Goal: Task Accomplishment & Management: Use online tool/utility

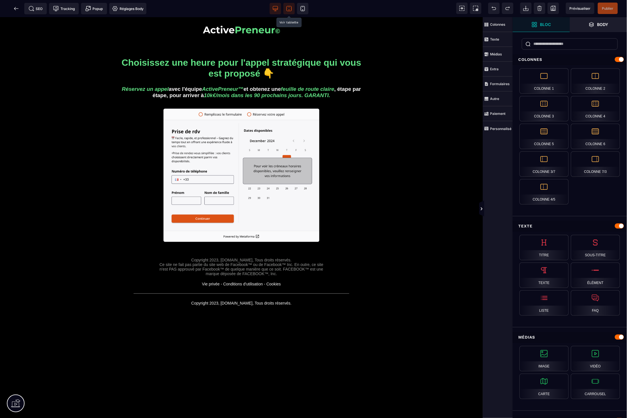
click at [291, 6] on icon at bounding box center [289, 8] width 5 height 5
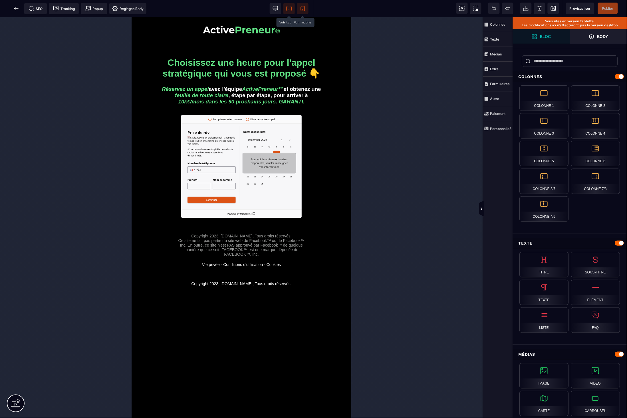
click at [303, 7] on icon at bounding box center [303, 9] width 6 height 6
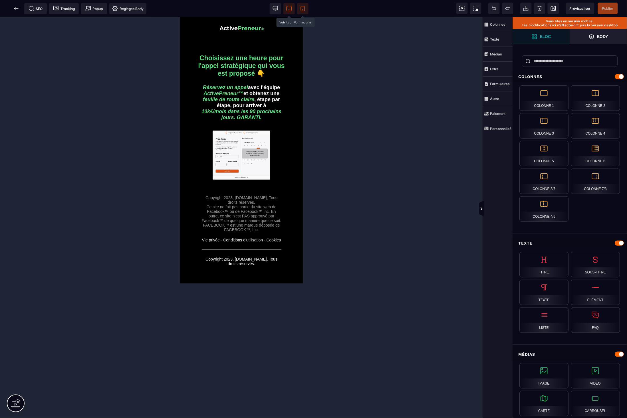
click at [286, 12] on span at bounding box center [289, 8] width 11 height 11
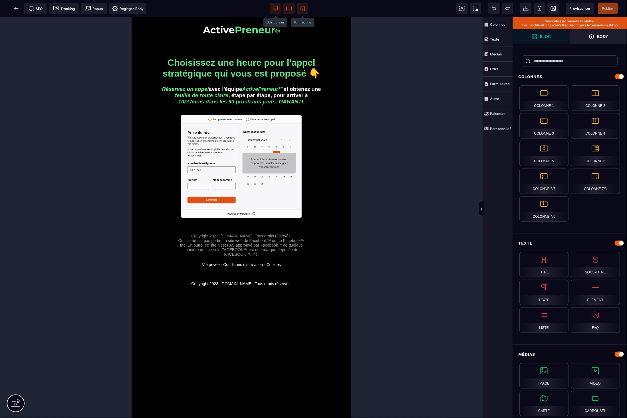
click at [275, 9] on icon at bounding box center [276, 9] width 6 height 6
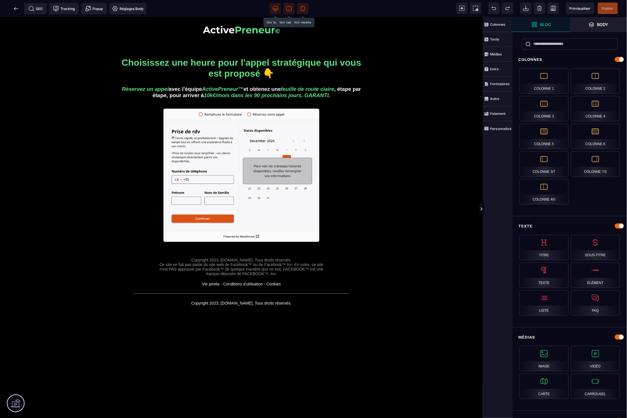
click at [284, 7] on span at bounding box center [289, 8] width 11 height 11
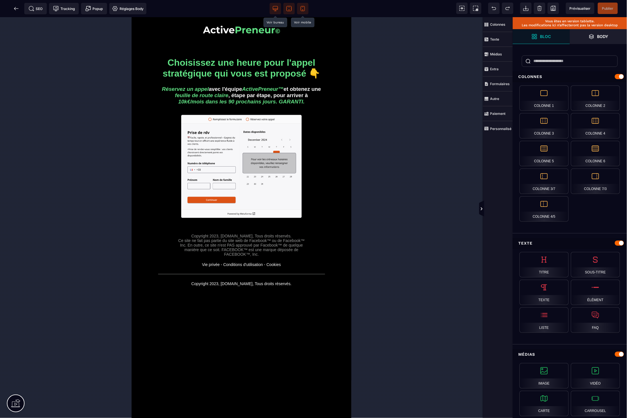
click at [304, 5] on span at bounding box center [302, 8] width 11 height 11
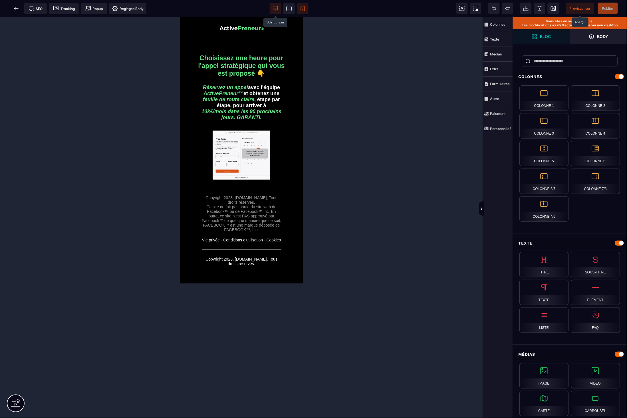
click at [594, 10] on span "Prévisualiser" at bounding box center [580, 8] width 29 height 11
click at [15, 10] on icon at bounding box center [16, 9] width 6 height 6
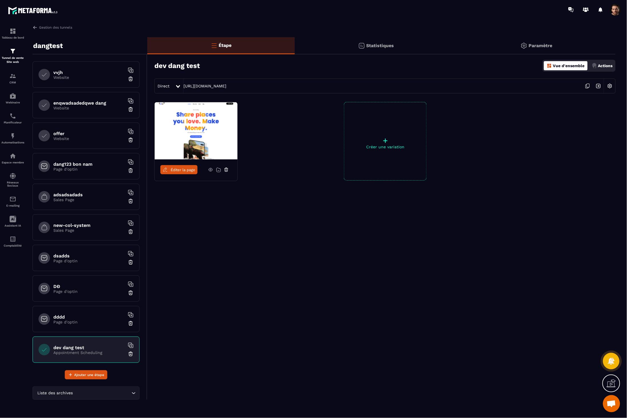
click at [124, 358] on div "dev dang test Appointment Scheduling" at bounding box center [86, 349] width 107 height 26
click at [128, 354] on img at bounding box center [131, 354] width 6 height 6
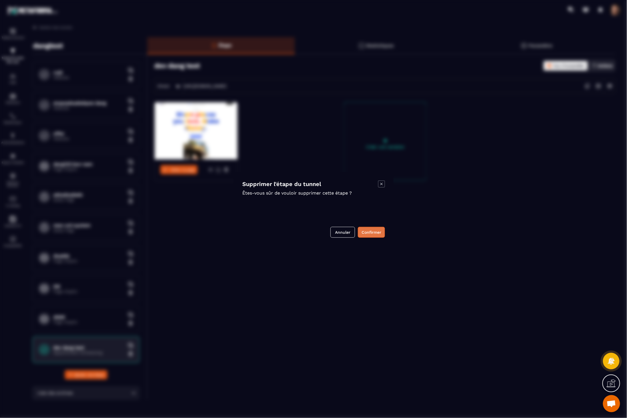
click at [364, 235] on button "Confirmer" at bounding box center [371, 232] width 27 height 11
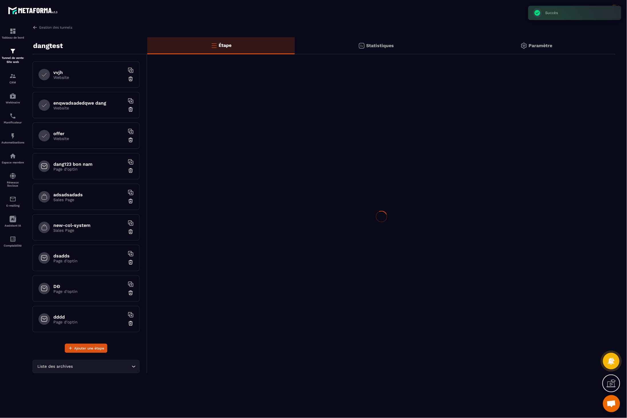
click at [101, 354] on div "Liste des archives Loading..." at bounding box center [90, 363] width 115 height 20
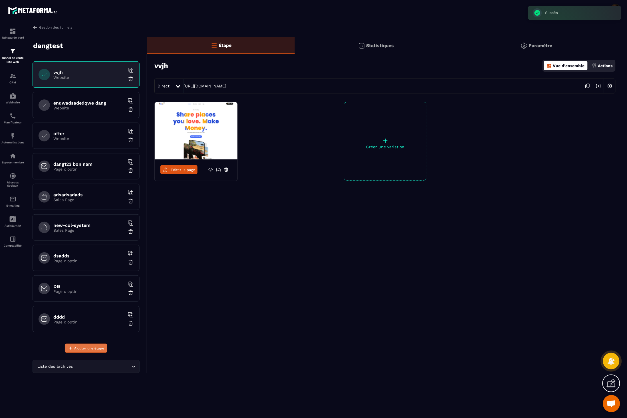
click at [98, 345] on button "Ajouter une étape" at bounding box center [86, 348] width 43 height 9
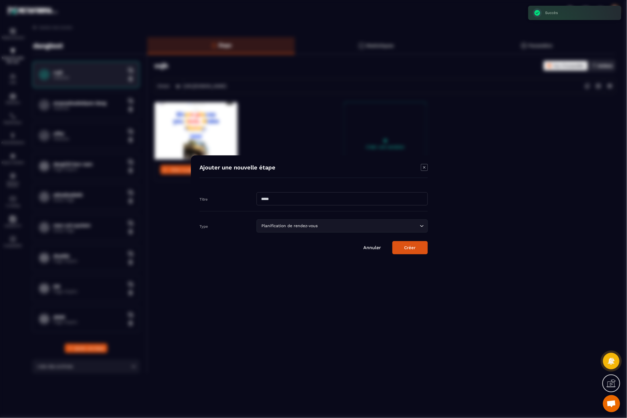
click at [293, 206] on div "Titre" at bounding box center [314, 198] width 228 height 25
click at [286, 206] on div "Titre" at bounding box center [314, 198] width 228 height 25
click at [272, 203] on input "Modal window" at bounding box center [342, 198] width 171 height 13
type input "**********"
click at [311, 227] on div "Planification de rendez-vous" at bounding box center [339, 226] width 159 height 6
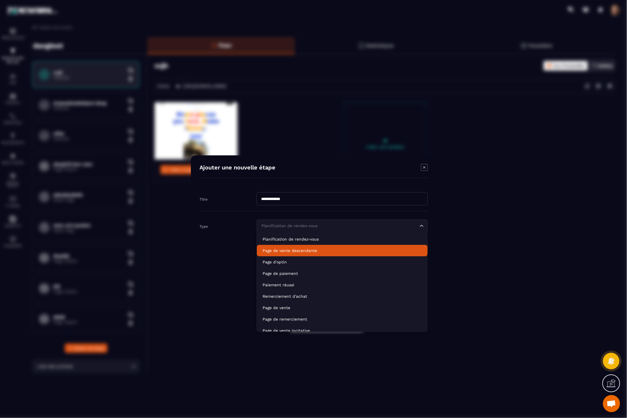
click at [288, 253] on li "Page de vente descendante" at bounding box center [342, 250] width 171 height 11
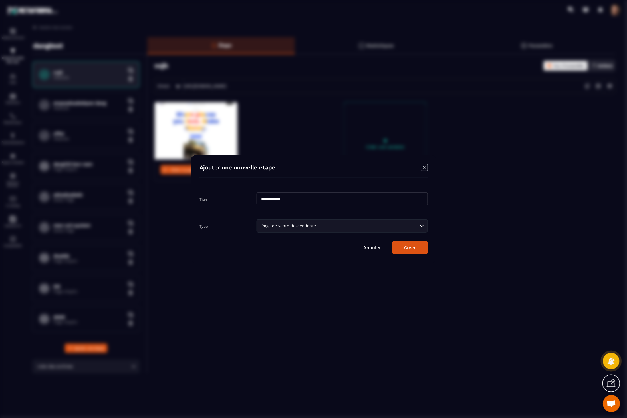
click at [409, 246] on button "Créer" at bounding box center [410, 247] width 35 height 13
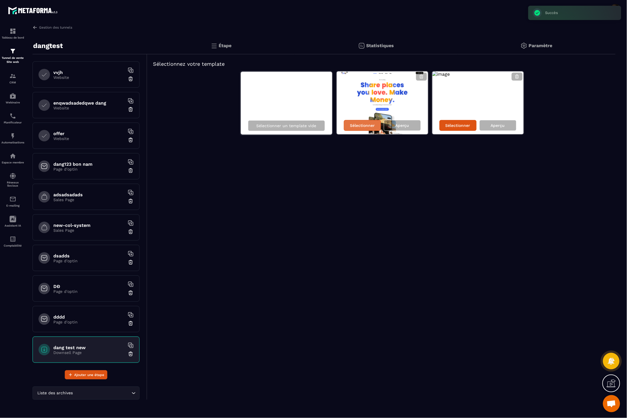
click at [366, 127] on p "Sélectionner" at bounding box center [362, 125] width 25 height 5
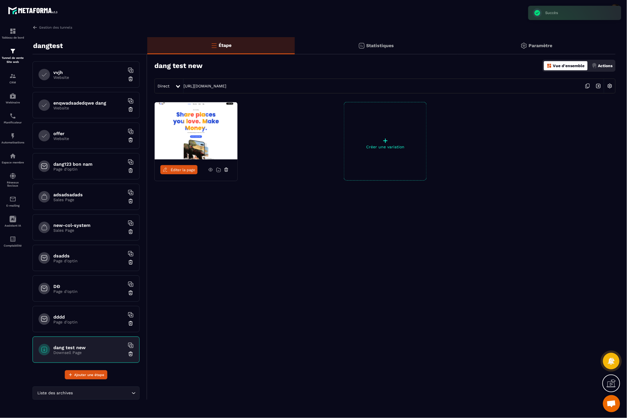
click at [182, 172] on span "Éditer la page" at bounding box center [183, 170] width 25 height 4
